Goal: Feedback & Contribution: Leave review/rating

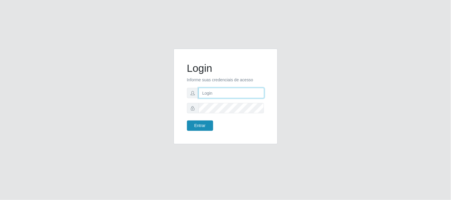
type input "elvis@casatudo"
click at [203, 125] on button "Entrar" at bounding box center [200, 126] width 26 height 10
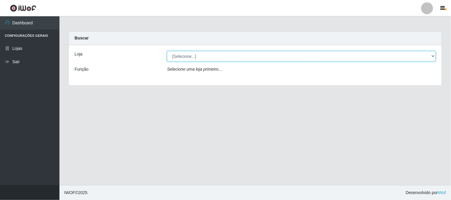
drag, startPoint x: 211, startPoint y: 58, endPoint x: 203, endPoint y: 60, distance: 7.9
click at [209, 58] on select "[Selecione...] Casatudo BR" at bounding box center [301, 56] width 269 height 10
select select "197"
click at [167, 51] on select "[Selecione...] Casatudo BR" at bounding box center [301, 56] width 269 height 10
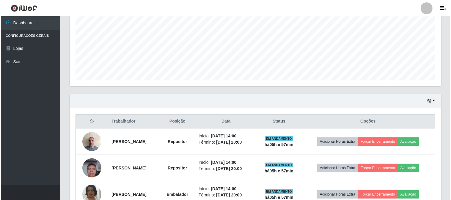
scroll to position [194, 0]
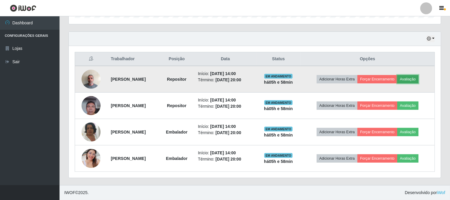
click at [418, 83] on button "Avaliação" at bounding box center [407, 79] width 21 height 8
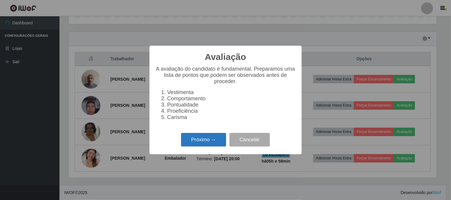
click at [205, 141] on button "Próximo →" at bounding box center [203, 140] width 45 height 14
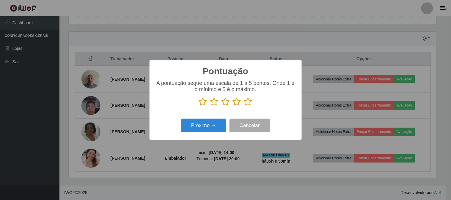
click at [248, 106] on icon at bounding box center [248, 102] width 8 height 9
click at [244, 106] on input "radio" at bounding box center [244, 106] width 0 height 0
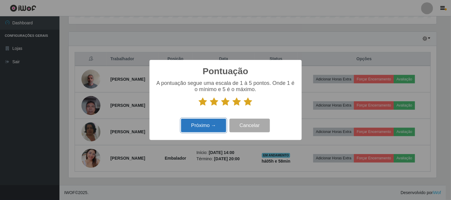
click at [211, 124] on button "Próximo →" at bounding box center [203, 126] width 45 height 14
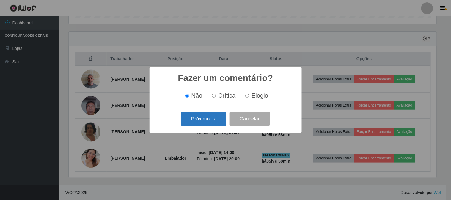
click at [199, 125] on button "Próximo →" at bounding box center [203, 119] width 45 height 14
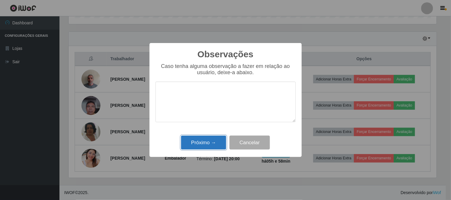
click at [200, 147] on button "Próximo →" at bounding box center [203, 143] width 45 height 14
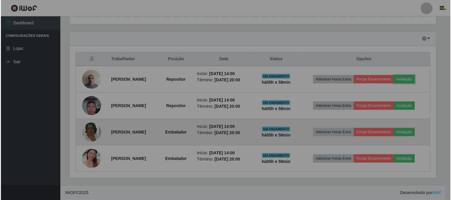
scroll to position [123, 372]
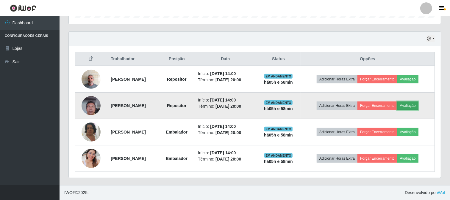
click at [413, 108] on button "Avaliação" at bounding box center [407, 106] width 21 height 8
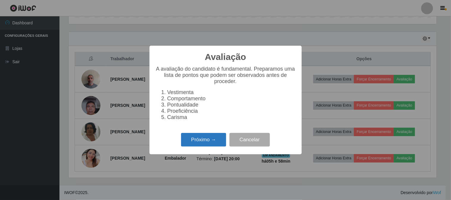
click at [219, 140] on button "Próximo →" at bounding box center [203, 140] width 45 height 14
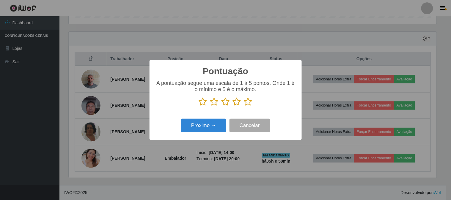
click at [246, 105] on icon at bounding box center [248, 102] width 8 height 9
click at [244, 106] on input "radio" at bounding box center [244, 106] width 0 height 0
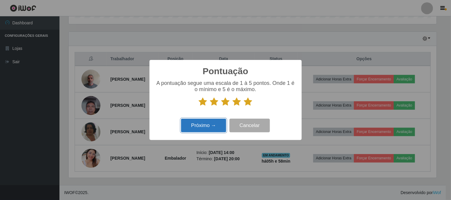
click at [203, 127] on button "Próximo →" at bounding box center [203, 126] width 45 height 14
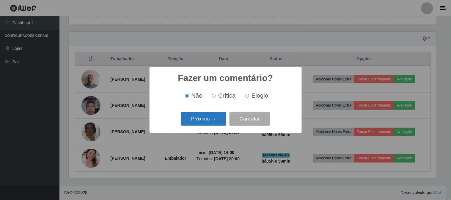
click at [203, 122] on button "Próximo →" at bounding box center [203, 119] width 45 height 14
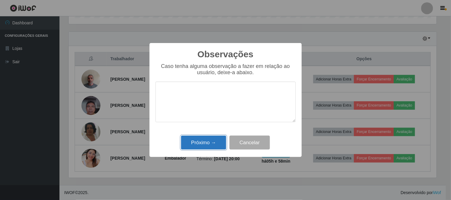
click at [208, 140] on button "Próximo →" at bounding box center [203, 143] width 45 height 14
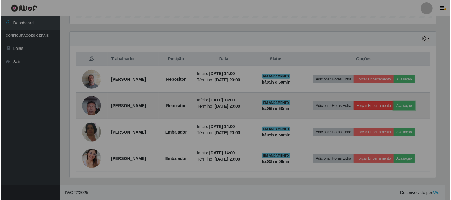
scroll to position [123, 372]
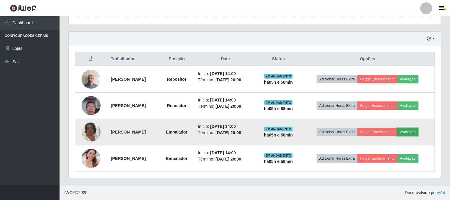
click at [418, 133] on button "Avaliação" at bounding box center [407, 132] width 21 height 8
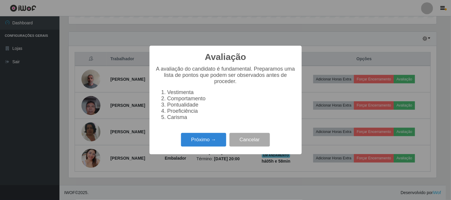
scroll to position [123, 368]
click at [211, 144] on button "Próximo →" at bounding box center [203, 140] width 45 height 14
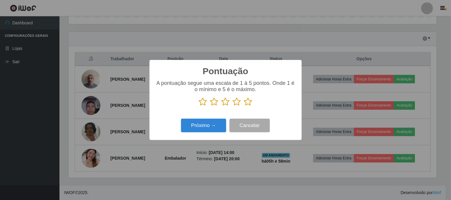
click at [248, 104] on icon at bounding box center [248, 102] width 8 height 9
click at [244, 106] on input "radio" at bounding box center [244, 106] width 0 height 0
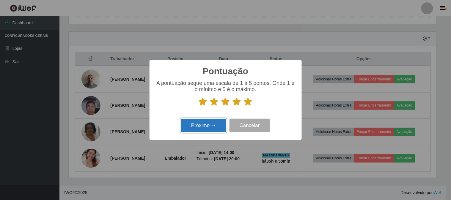
click at [199, 131] on button "Próximo →" at bounding box center [203, 126] width 45 height 14
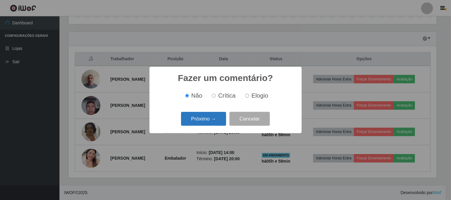
click at [207, 119] on button "Próximo →" at bounding box center [203, 119] width 45 height 14
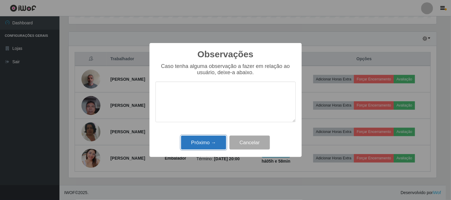
click at [210, 144] on button "Próximo →" at bounding box center [203, 143] width 45 height 14
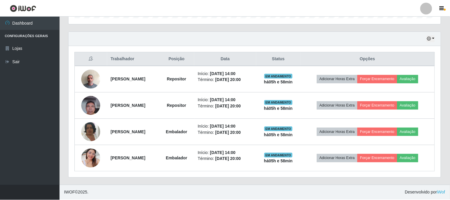
scroll to position [123, 372]
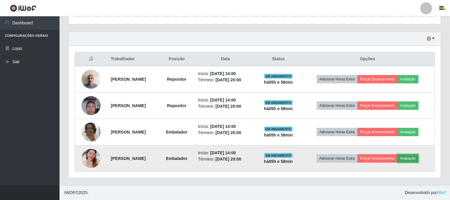
click at [416, 160] on button "Avaliação" at bounding box center [407, 159] width 21 height 8
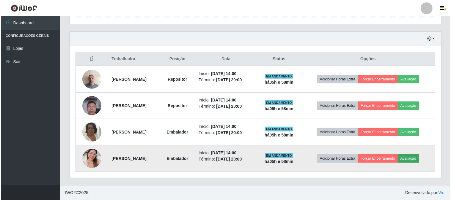
scroll to position [123, 368]
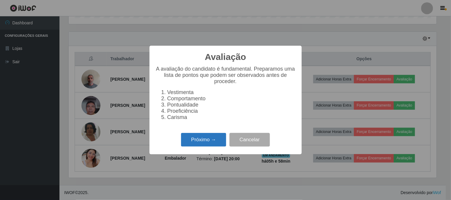
click at [204, 143] on button "Próximo →" at bounding box center [203, 140] width 45 height 14
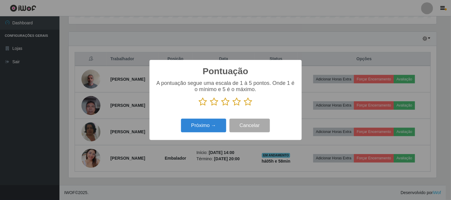
click at [243, 103] on p at bounding box center [225, 102] width 140 height 9
drag, startPoint x: 247, startPoint y: 103, endPoint x: 186, endPoint y: 123, distance: 64.6
click at [247, 103] on icon at bounding box center [248, 102] width 8 height 9
click at [244, 106] on input "radio" at bounding box center [244, 106] width 0 height 0
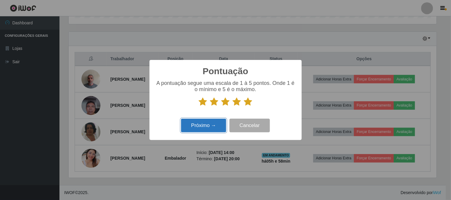
click at [210, 123] on button "Próximo →" at bounding box center [203, 126] width 45 height 14
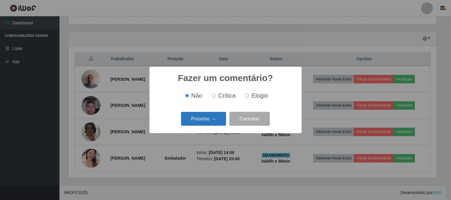
click at [205, 117] on button "Próximo →" at bounding box center [203, 119] width 45 height 14
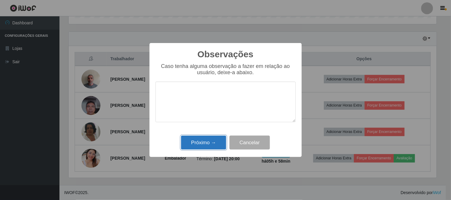
click at [205, 146] on button "Próximo →" at bounding box center [203, 143] width 45 height 14
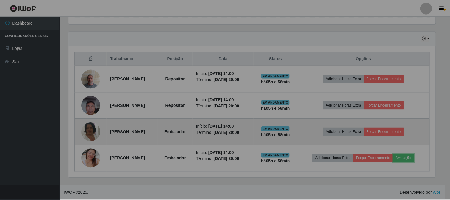
scroll to position [123, 372]
